Goal: Understand site structure: Understand site structure

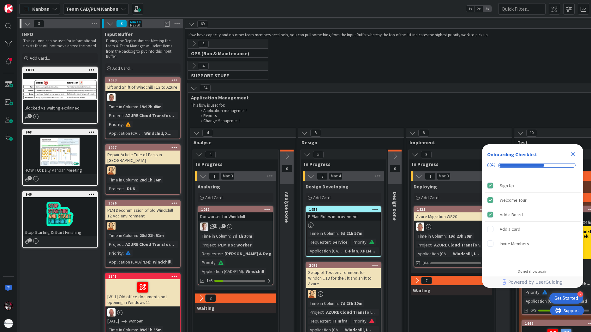
click at [574, 156] on icon "Close Checklist" at bounding box center [573, 154] width 4 height 4
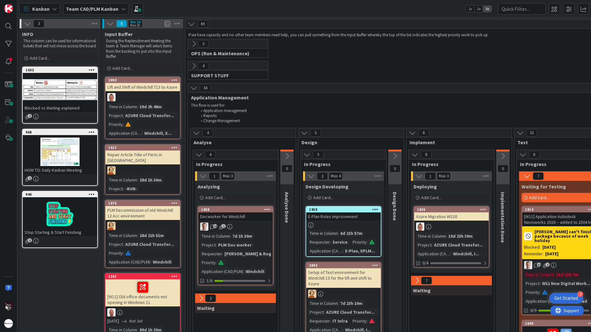
click at [193, 67] on icon at bounding box center [193, 66] width 7 height 7
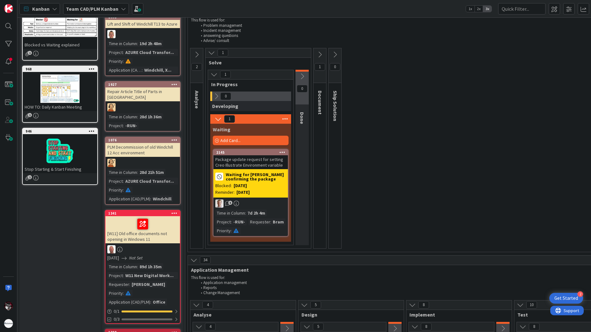
scroll to position [32, 0]
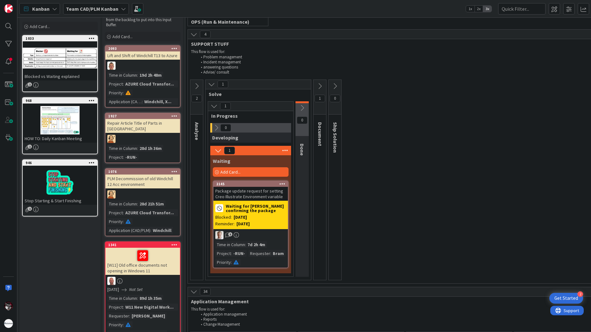
click at [199, 89] on icon at bounding box center [196, 86] width 7 height 7
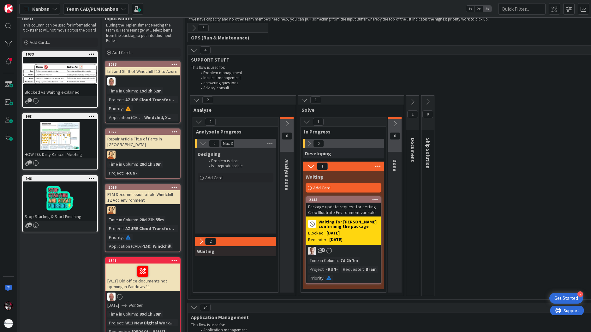
scroll to position [32, 0]
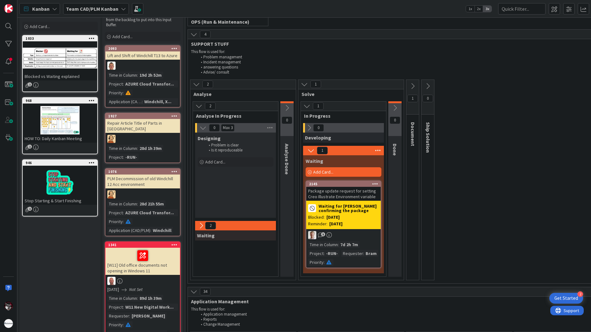
click at [197, 226] on button at bounding box center [201, 226] width 8 height 8
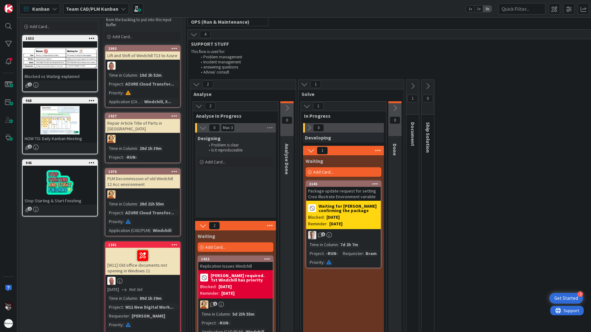
click at [307, 86] on icon at bounding box center [304, 84] width 7 height 7
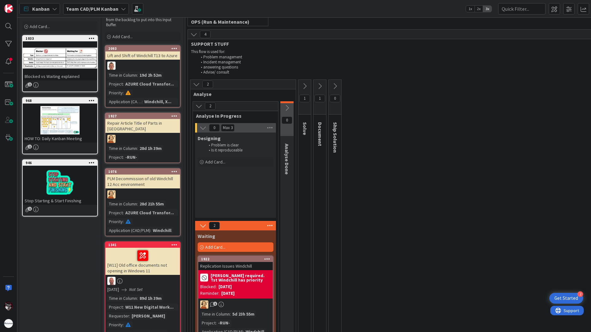
click at [307, 86] on icon at bounding box center [304, 86] width 7 height 7
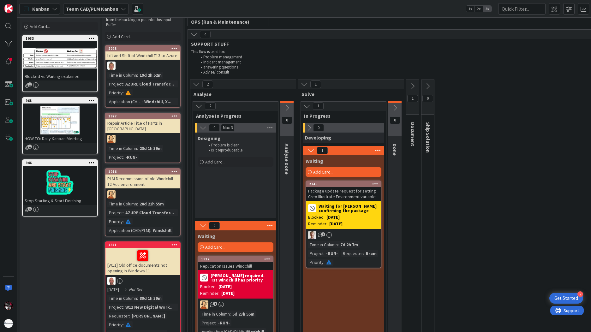
click at [410, 91] on button at bounding box center [412, 85] width 13 height 9
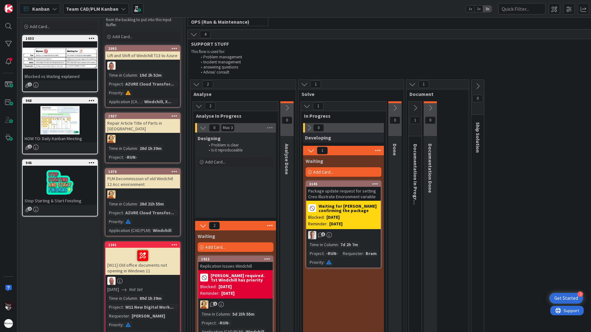
click at [416, 110] on icon at bounding box center [415, 107] width 7 height 7
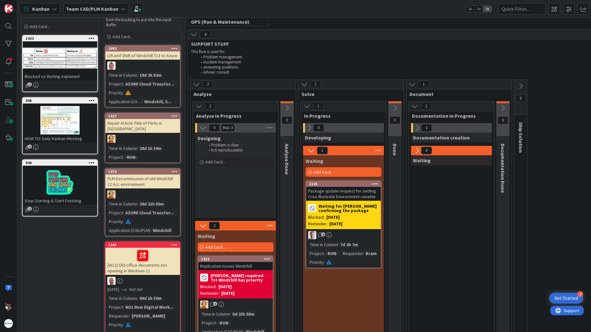
click at [417, 133] on div "Documentation creation" at bounding box center [451, 138] width 81 height 10
click at [418, 127] on icon at bounding box center [417, 127] width 7 height 7
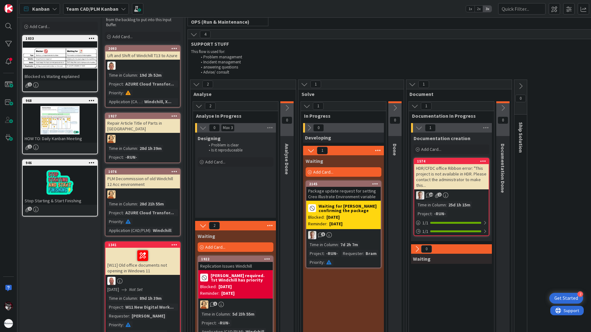
click at [199, 108] on icon at bounding box center [198, 106] width 7 height 7
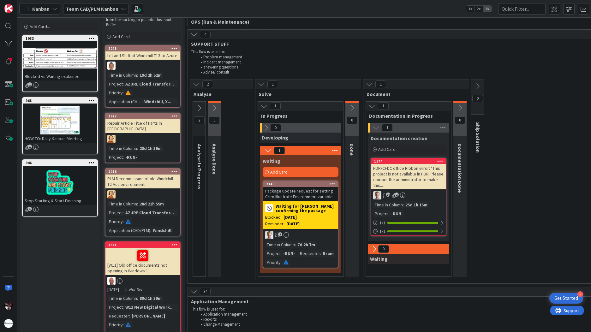
click at [197, 112] on button at bounding box center [199, 107] width 13 height 9
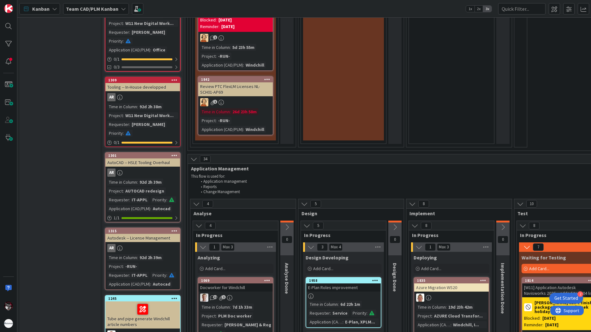
scroll to position [316, 0]
